Goal: Task Accomplishment & Management: Manage account settings

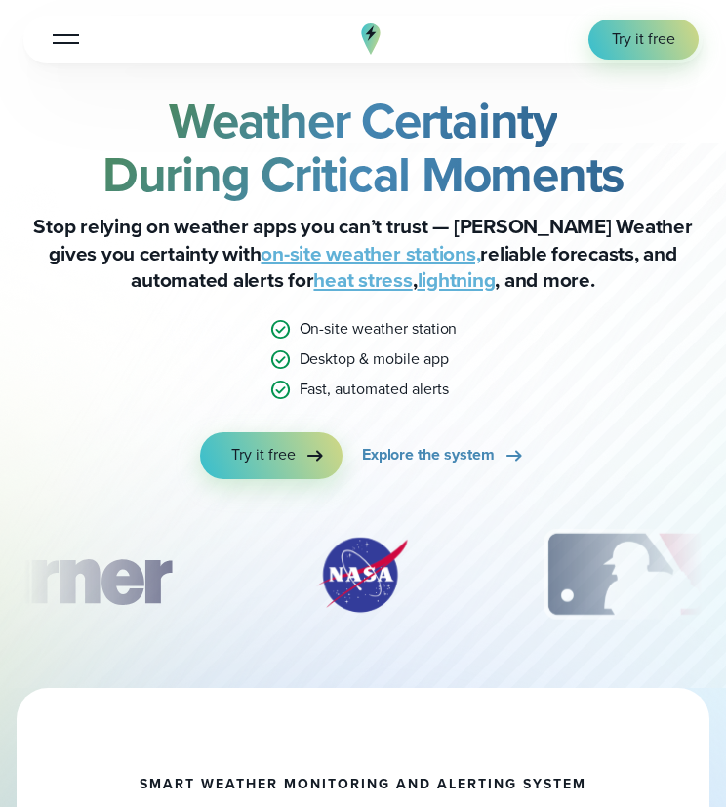
click at [551, 42] on div "Open Menu Log in Try it free How it Works" at bounding box center [362, 40] width 679 height 48
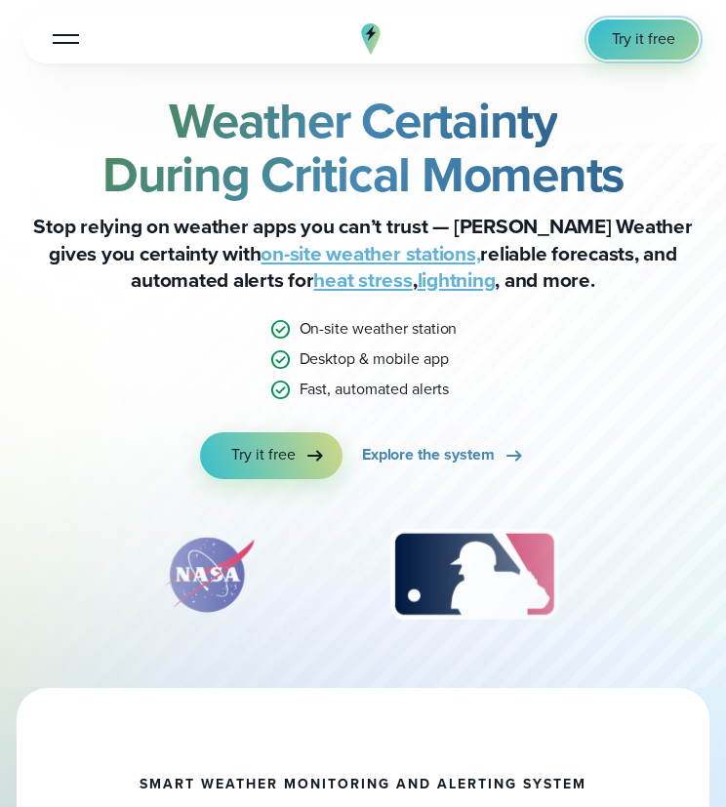
click at [623, 46] on span "Try it free" at bounding box center [643, 39] width 63 height 22
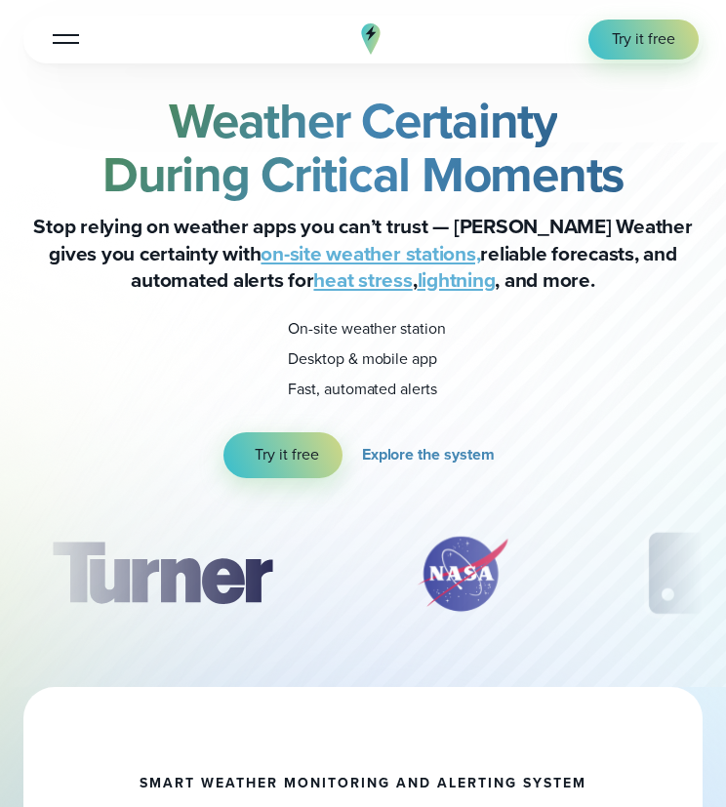
click at [551, 40] on div "Open Menu Log in Try it free How it Works" at bounding box center [362, 40] width 679 height 48
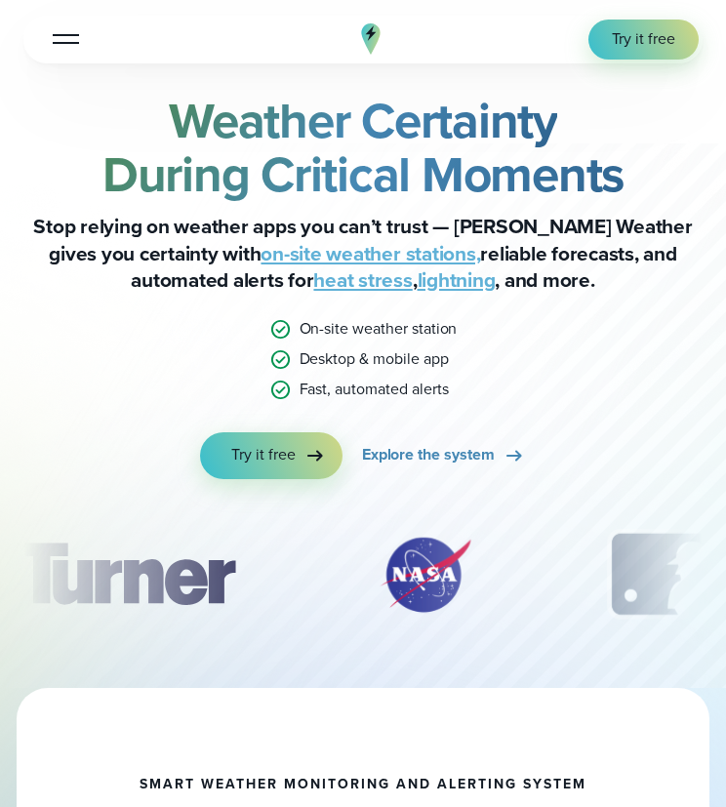
click at [58, 38] on div at bounding box center [66, 39] width 26 height 2
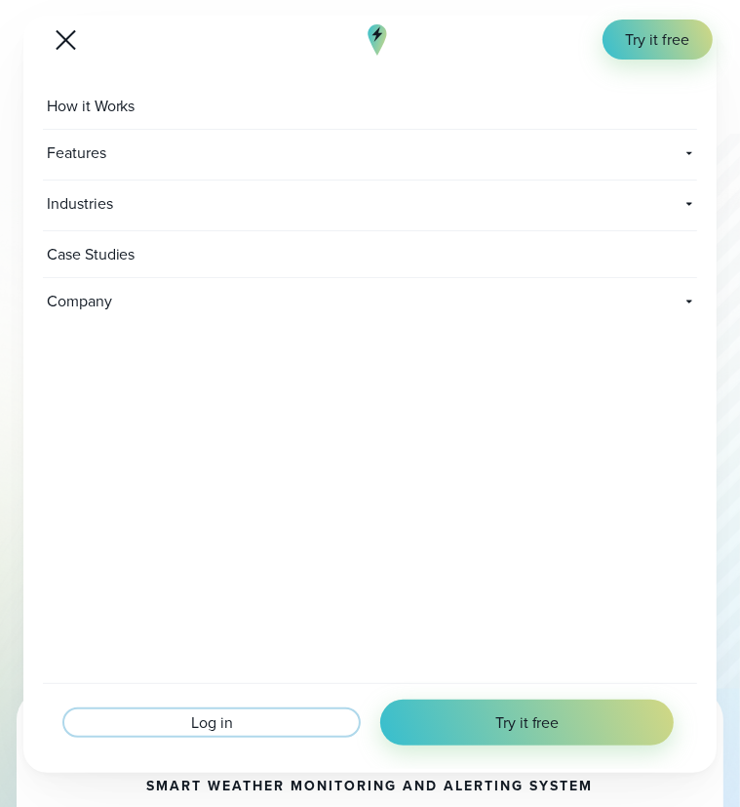
click at [207, 715] on span "Log in" at bounding box center [212, 722] width 42 height 22
